Goal: Obtain resource: Obtain resource

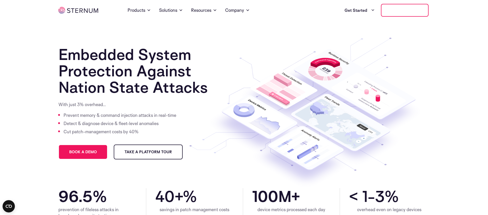
click at [412, 6] on link "Book a demo" at bounding box center [405, 10] width 48 height 13
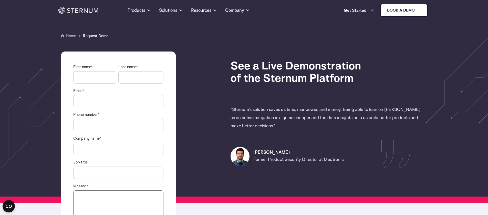
click at [83, 9] on img at bounding box center [78, 10] width 40 height 7
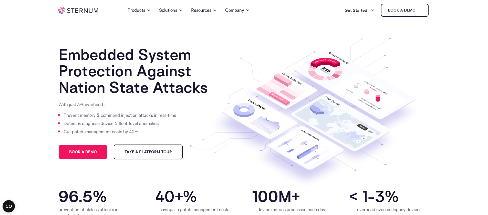
click at [99, 40] on section "Embedded System Protection Against Nation State Attacks With just 3% overhead… …" at bounding box center [244, 103] width 488 height 167
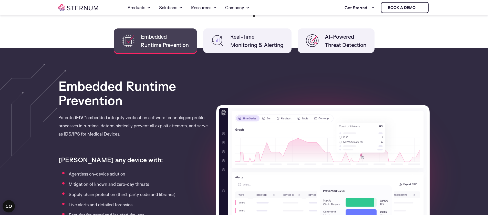
scroll to position [341, 0]
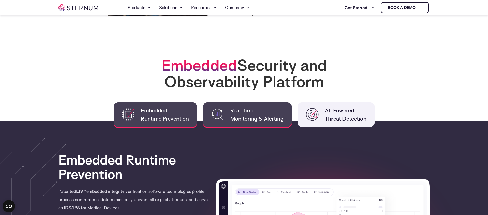
click at [216, 114] on img at bounding box center [217, 114] width 13 height 13
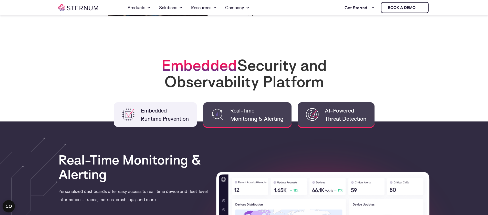
click at [327, 111] on span "AI-Powered Threat Detection" at bounding box center [345, 114] width 41 height 16
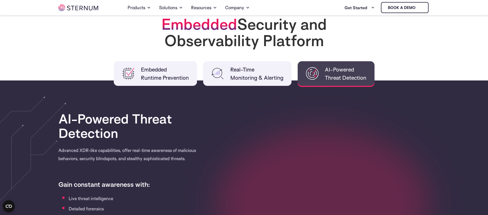
scroll to position [0, 0]
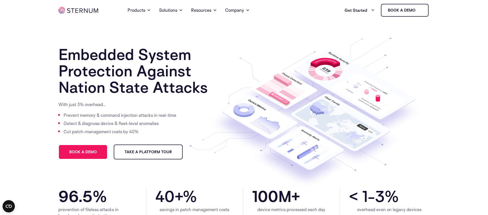
click at [98, 43] on section "Embedded System Protection Against Nation State Attacks With just 3% overhead… …" at bounding box center [244, 103] width 488 height 167
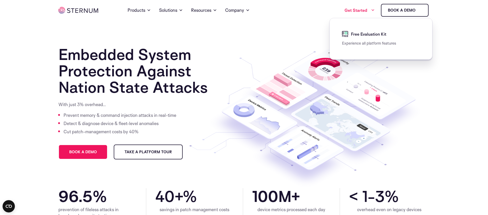
click at [369, 10] on link "Get Started" at bounding box center [359, 10] width 30 height 10
click at [362, 36] on span "Free Evaluation Kit" at bounding box center [368, 34] width 37 height 6
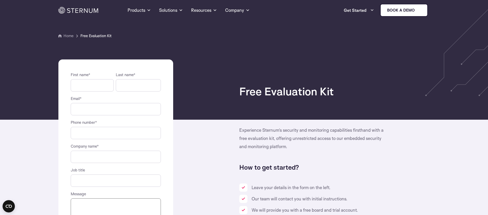
click at [87, 14] on div "Home Products Sternum Platform Built-in memory protection, granular remote visi…" at bounding box center [243, 10] width 371 height 20
click at [88, 11] on img at bounding box center [78, 10] width 40 height 7
